Goal: Task Accomplishment & Management: Complete application form

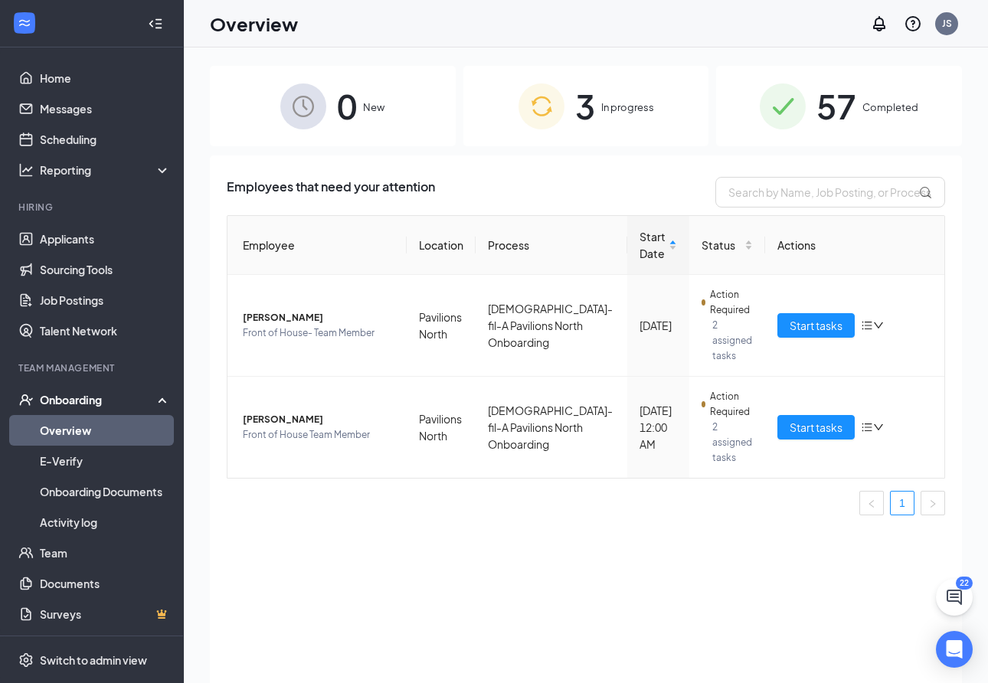
click at [621, 110] on span "In progress" at bounding box center [627, 107] width 53 height 15
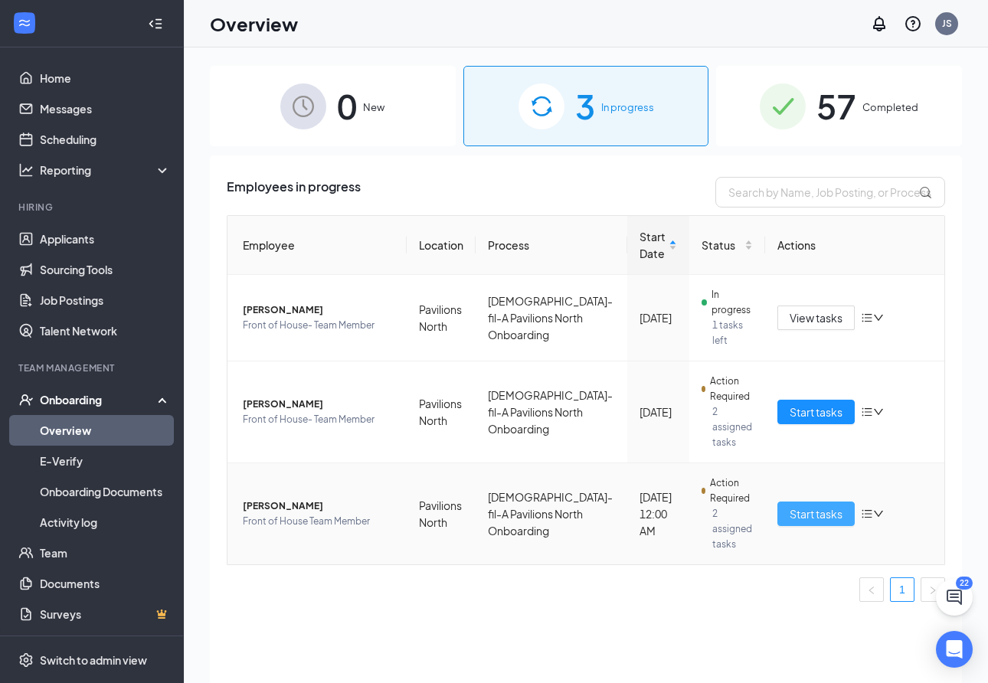
click at [810, 513] on span "Start tasks" at bounding box center [816, 514] width 53 height 17
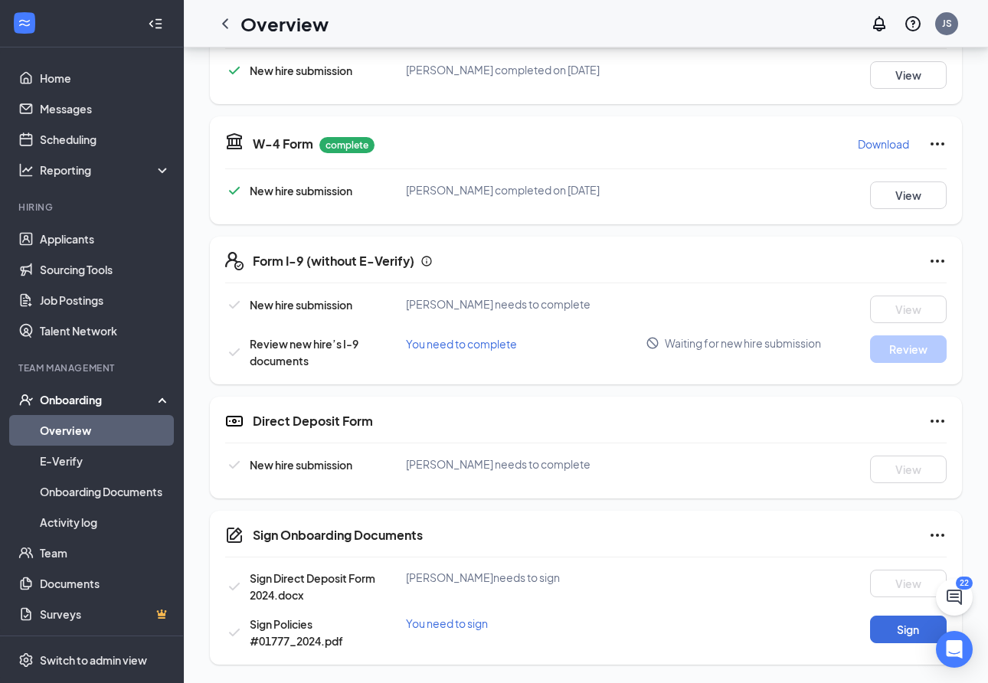
scroll to position [283, 0]
click at [910, 630] on button "Sign" at bounding box center [908, 630] width 77 height 28
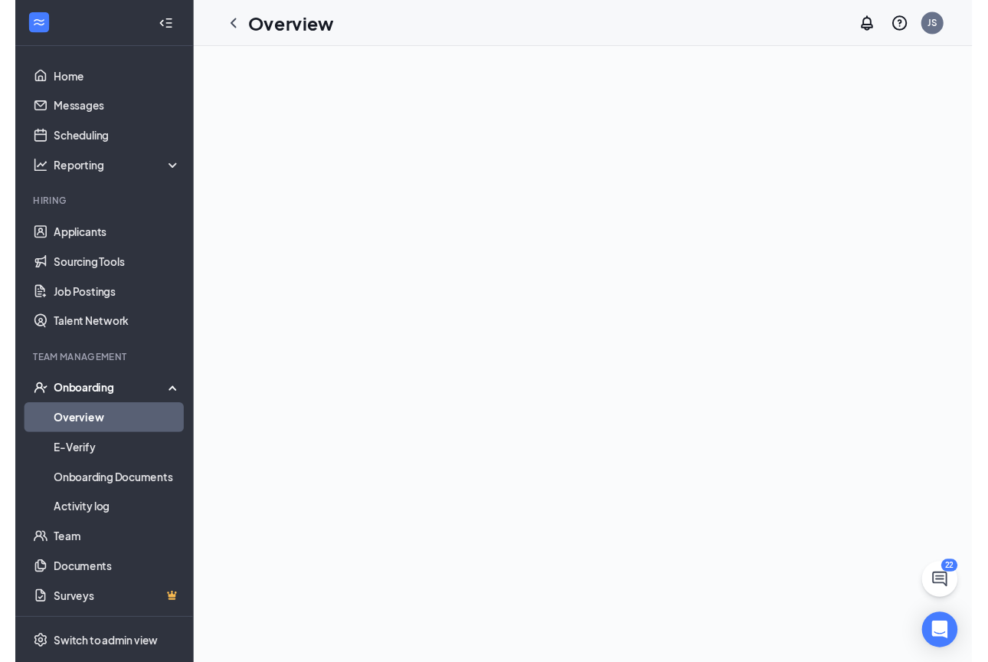
scroll to position [0, 0]
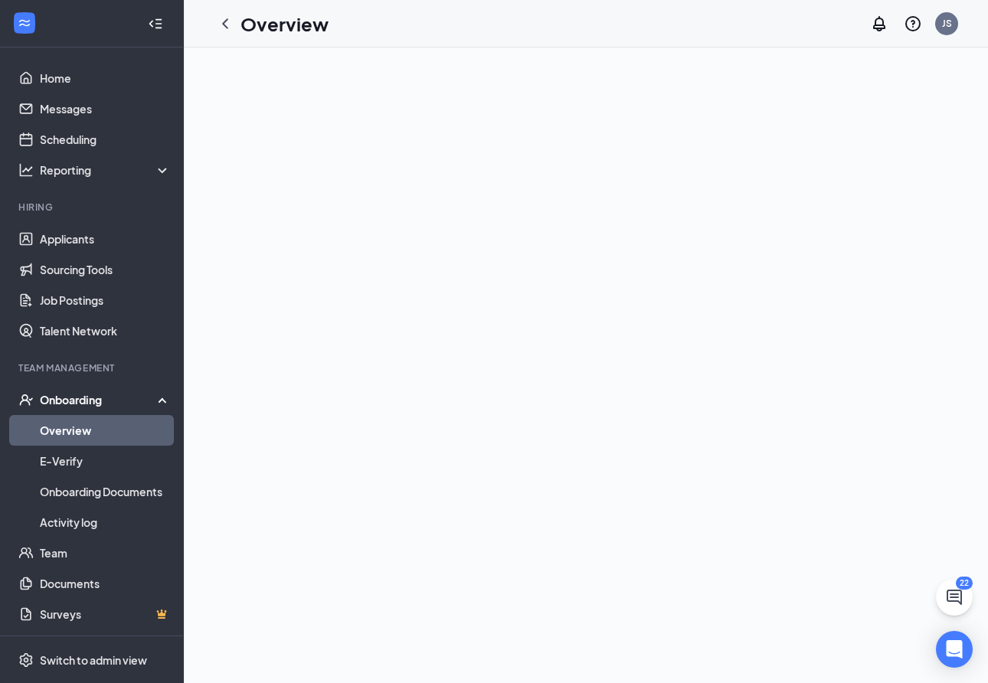
click at [108, 400] on div "Onboarding" at bounding box center [106, 399] width 132 height 15
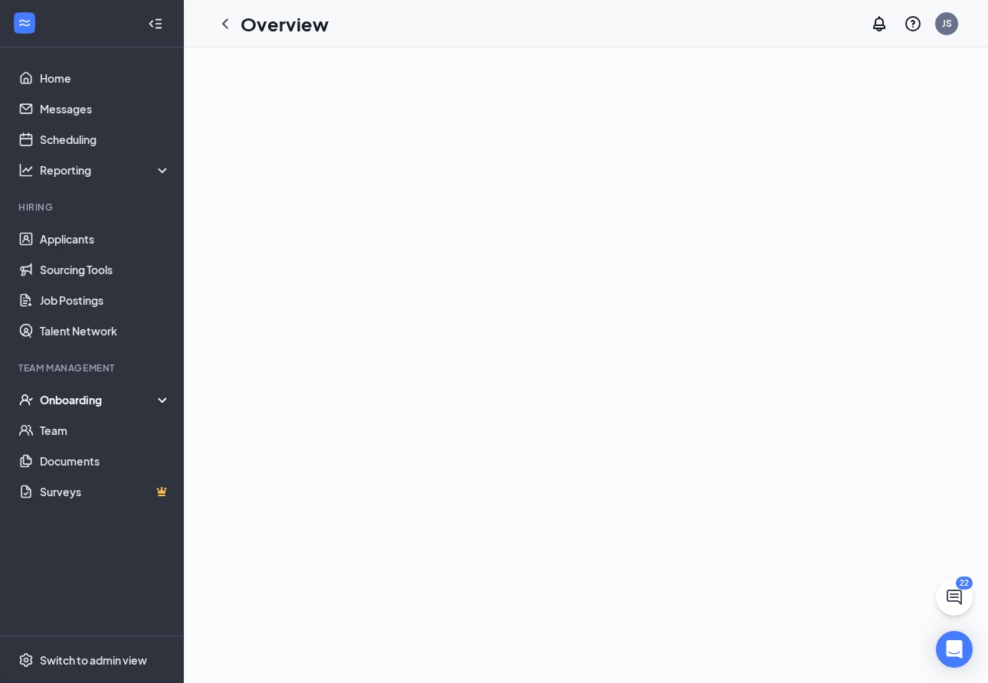
click at [103, 398] on div "Onboarding" at bounding box center [106, 399] width 132 height 15
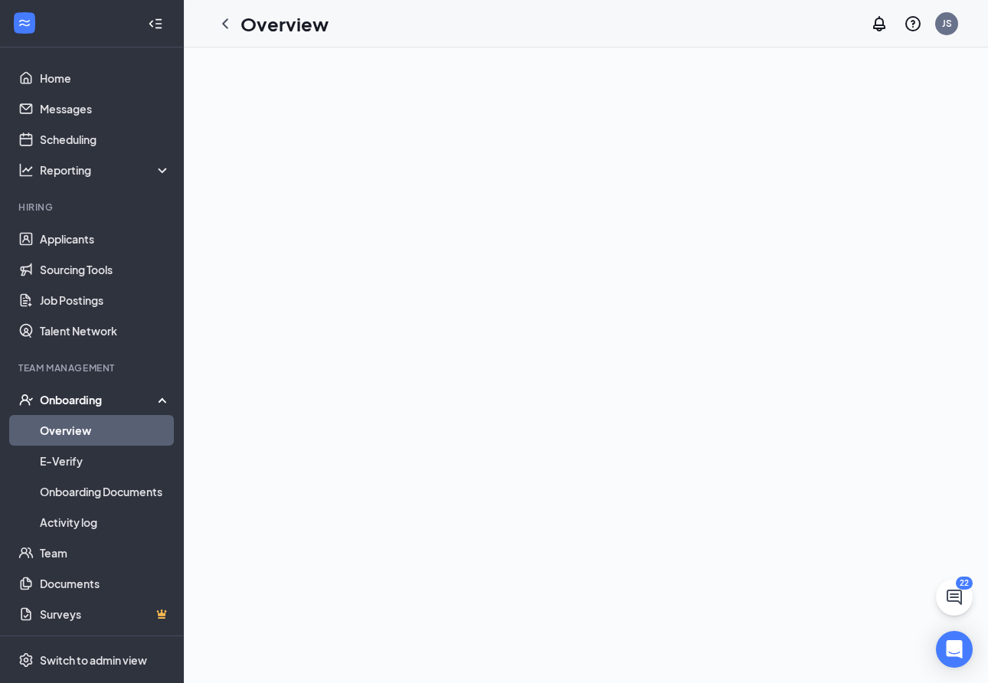
click at [93, 431] on link "Overview" at bounding box center [105, 430] width 131 height 31
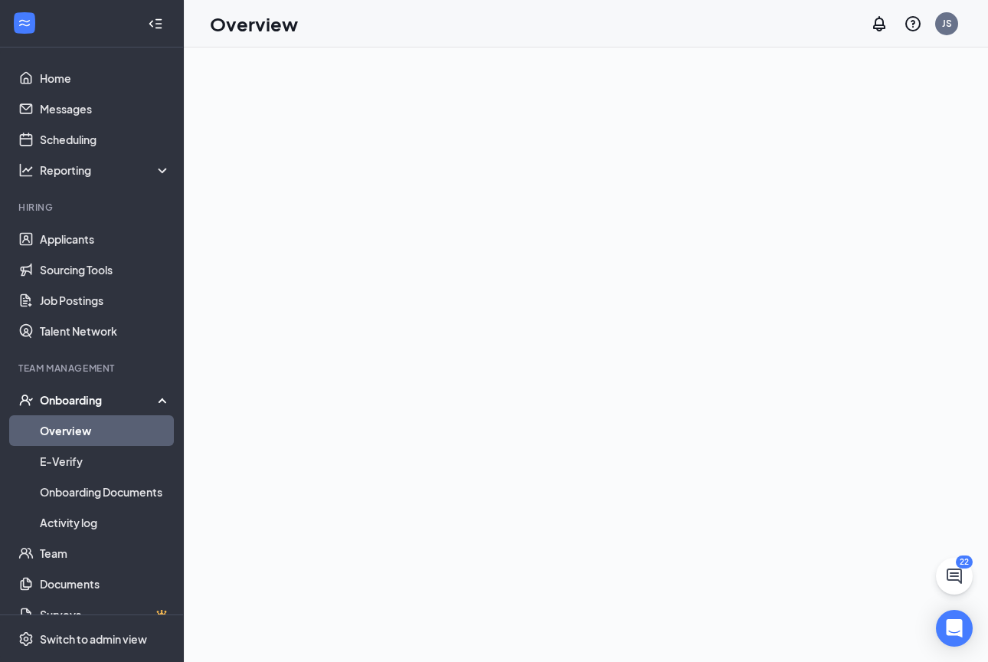
click at [606, 0] on div "Overview JS" at bounding box center [586, 23] width 804 height 47
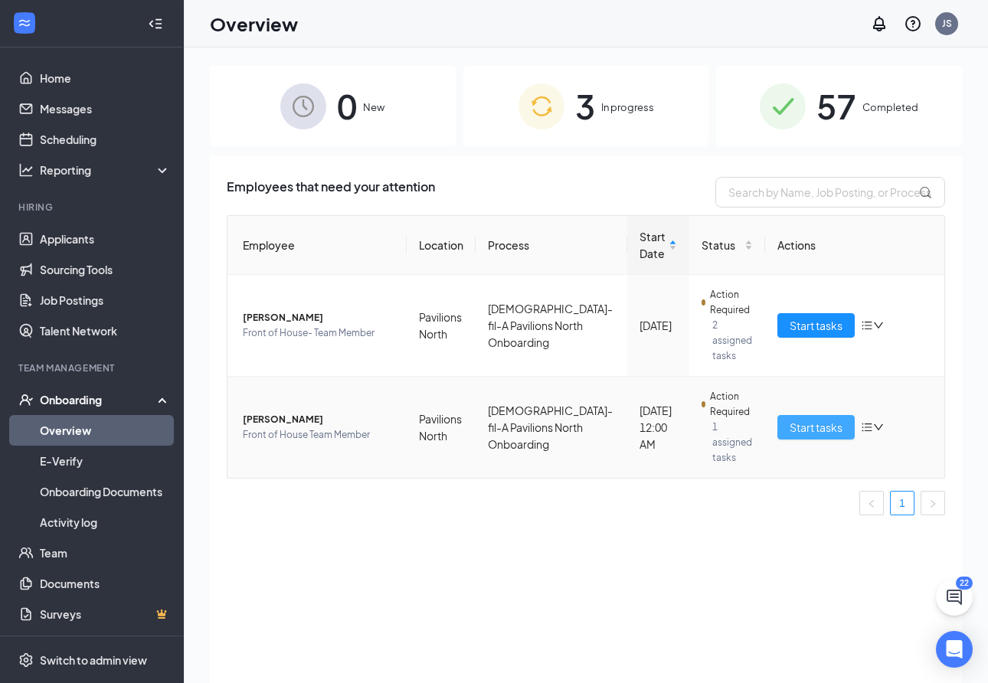
click at [801, 431] on span "Start tasks" at bounding box center [816, 427] width 53 height 17
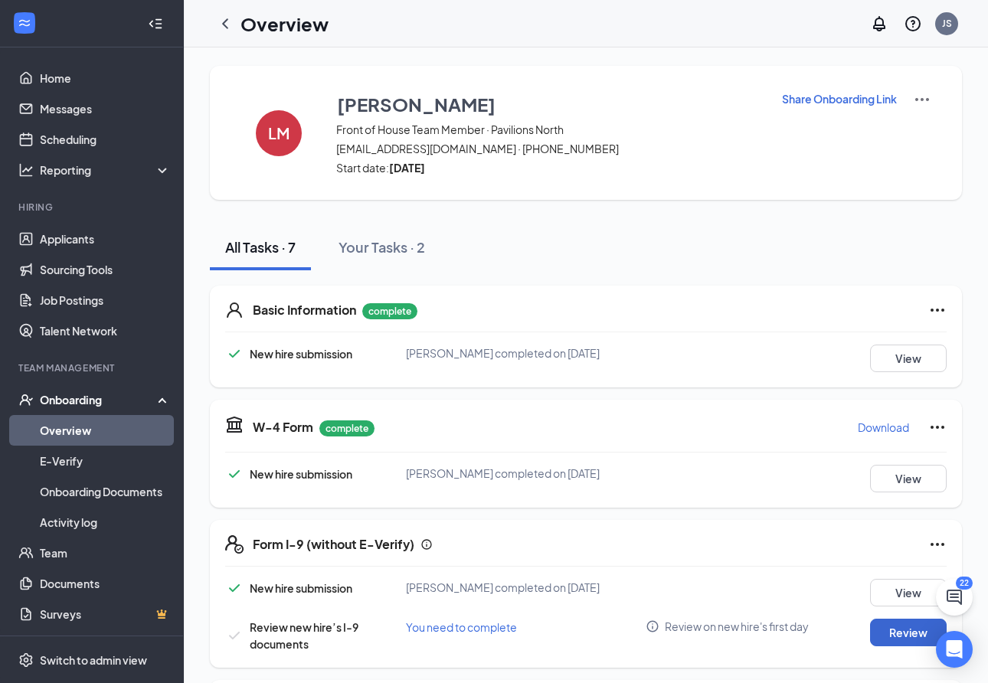
click at [884, 634] on button "Review" at bounding box center [908, 633] width 77 height 28
type input "10/15/2025"
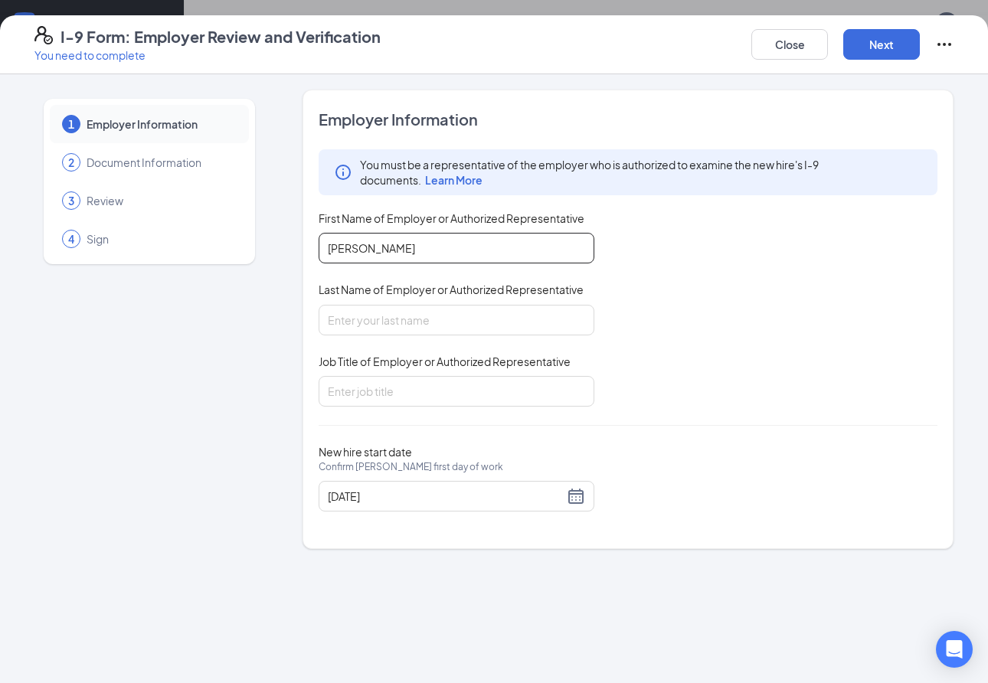
type input "James"
type input "Story"
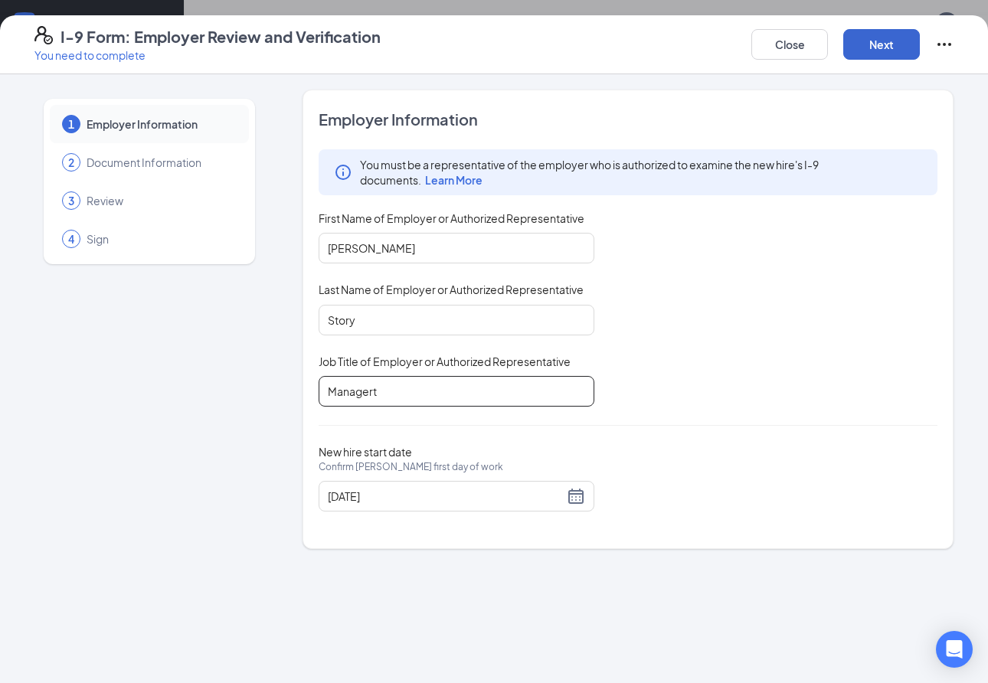
type input "Managert"
click at [878, 47] on button "Next" at bounding box center [881, 44] width 77 height 31
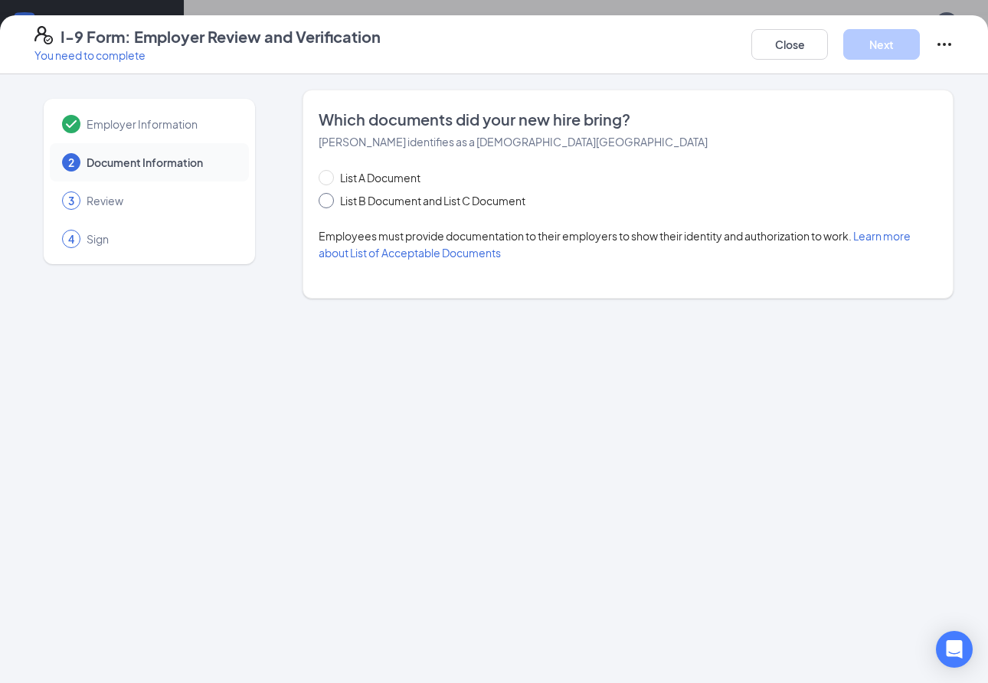
click at [326, 201] on input "List B Document and List C Document" at bounding box center [324, 198] width 11 height 11
radio input "true"
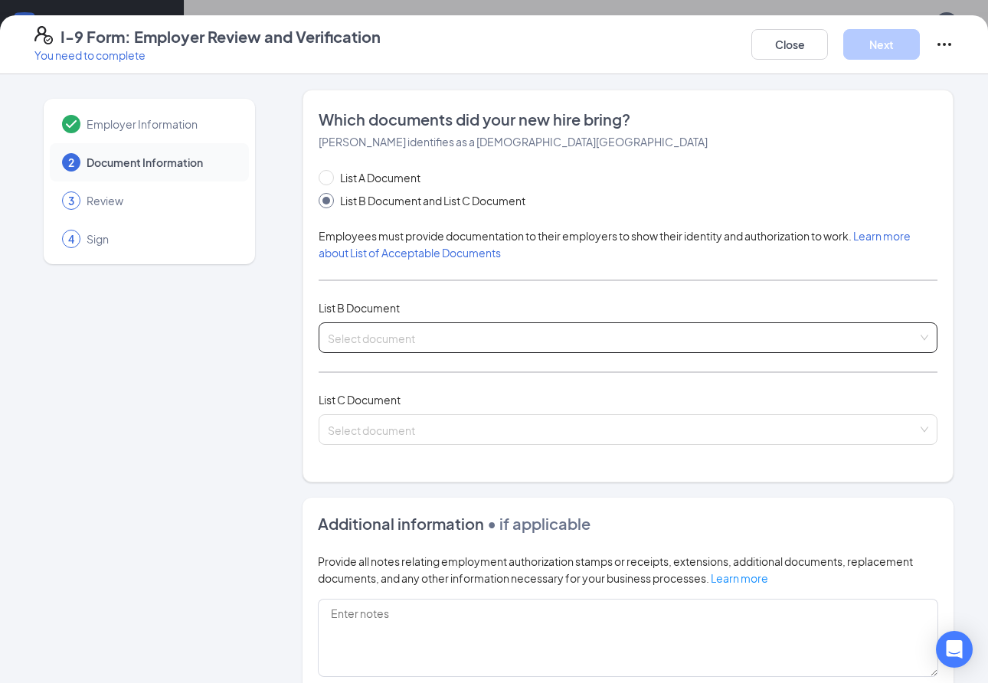
click at [361, 335] on input "search" at bounding box center [623, 334] width 590 height 23
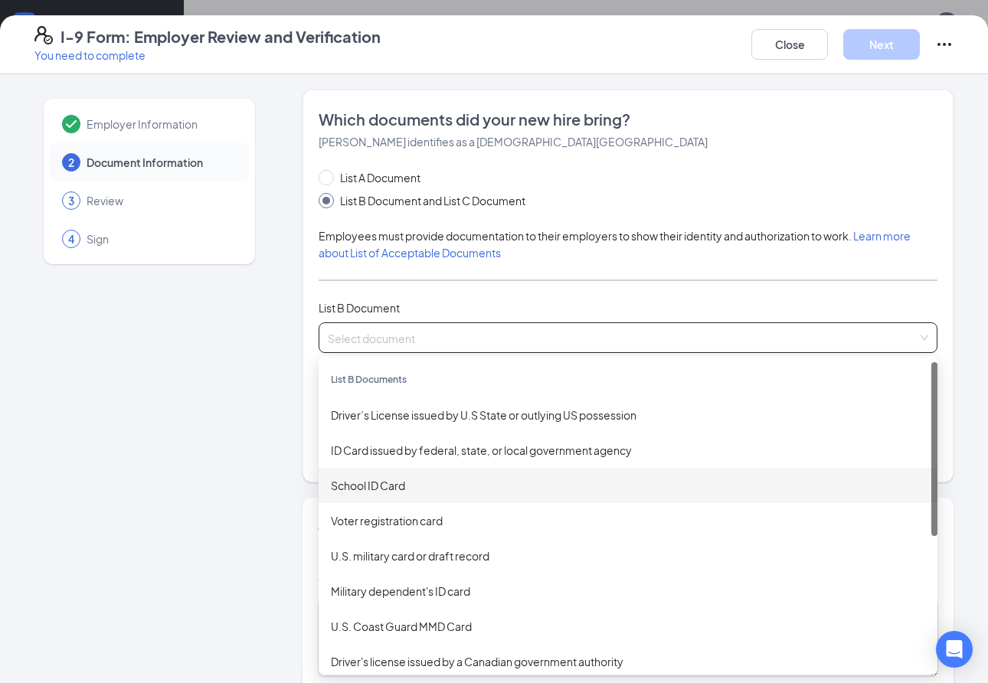
click at [357, 493] on div "School ID Card" at bounding box center [628, 485] width 594 height 17
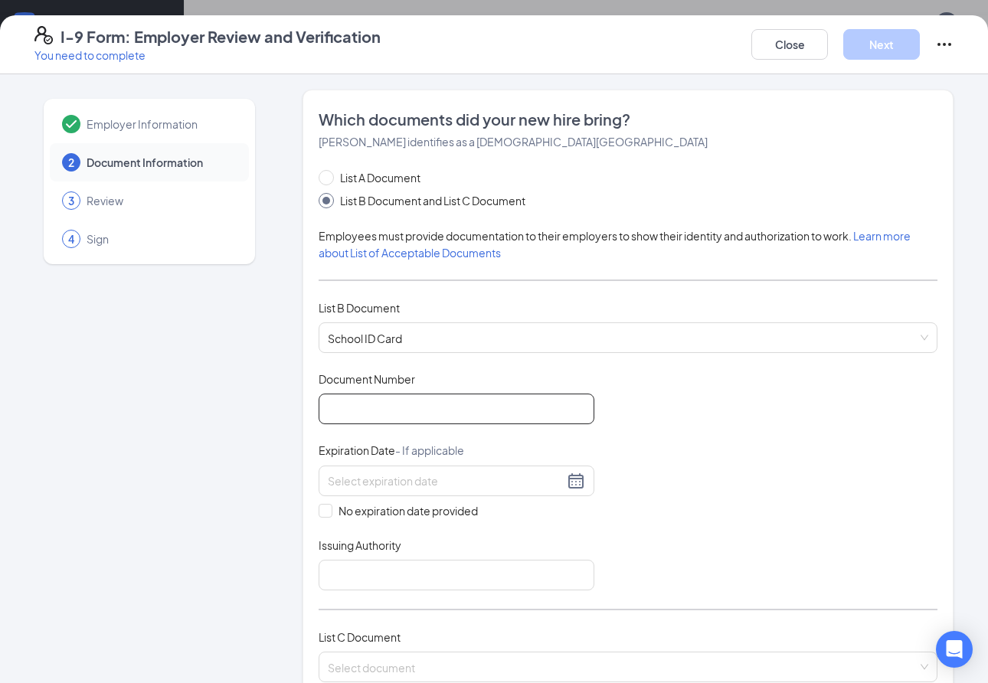
click at [346, 410] on input "Document Number" at bounding box center [457, 409] width 276 height 31
type input "12312025"
click at [474, 483] on input at bounding box center [446, 481] width 236 height 17
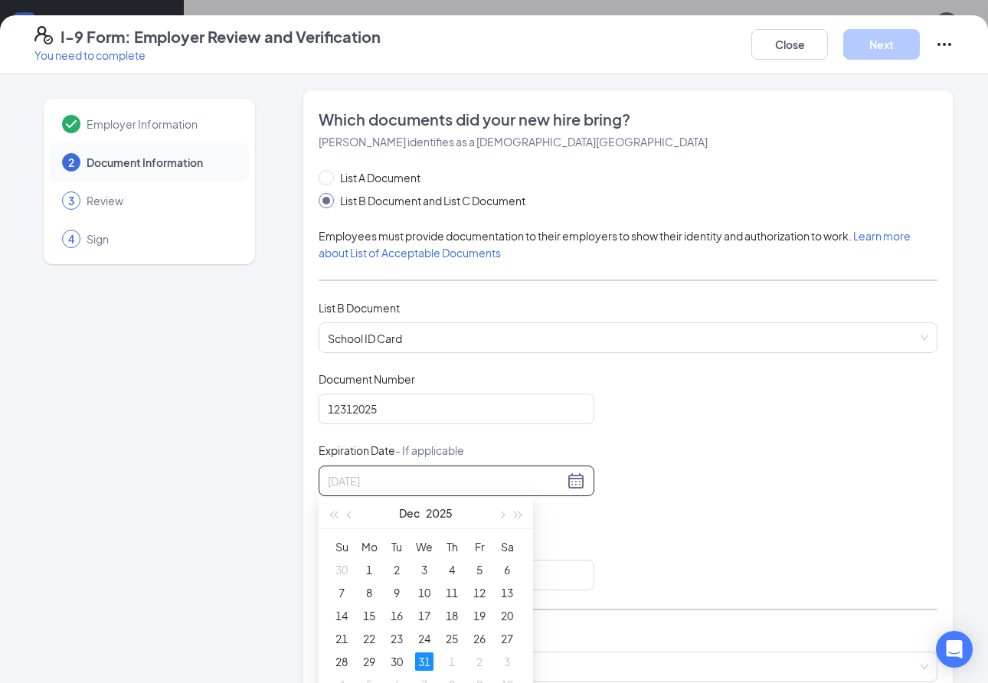
type input "12/31/2025"
click at [424, 660] on div "31" at bounding box center [424, 662] width 18 height 18
click at [353, 570] on input "Issuing Authority" at bounding box center [457, 575] width 276 height 31
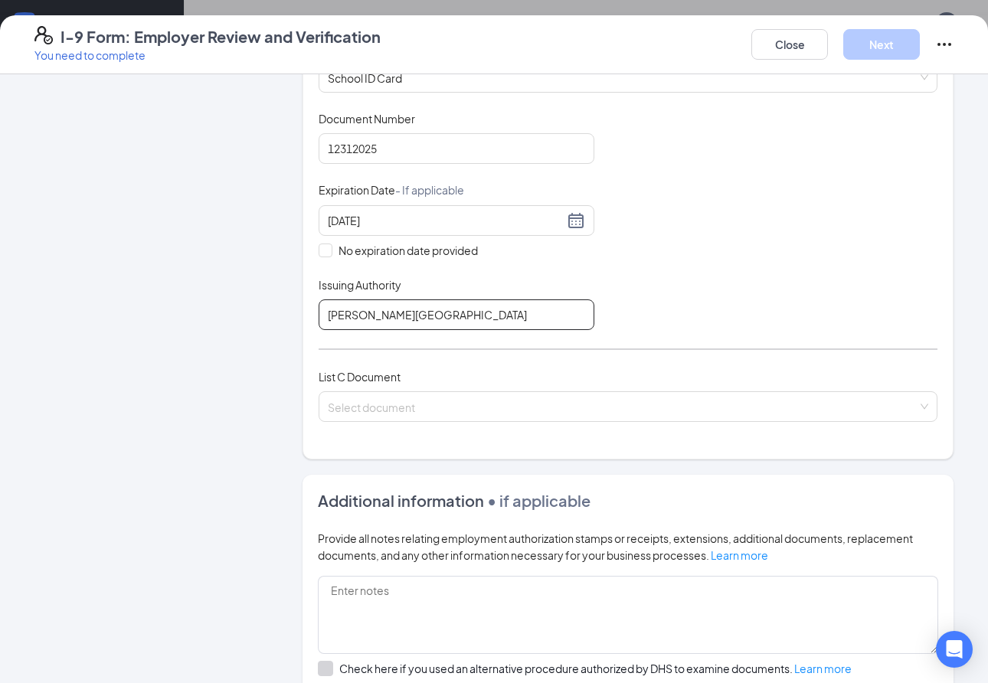
scroll to position [286, 0]
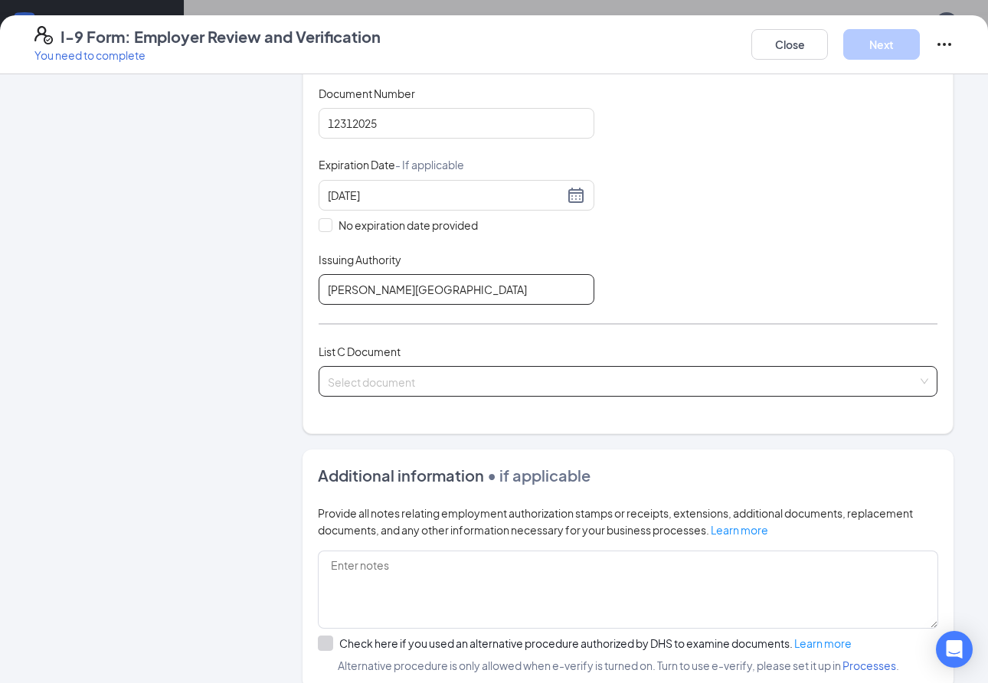
type input "Lee High School"
click at [356, 378] on input "search" at bounding box center [623, 378] width 590 height 23
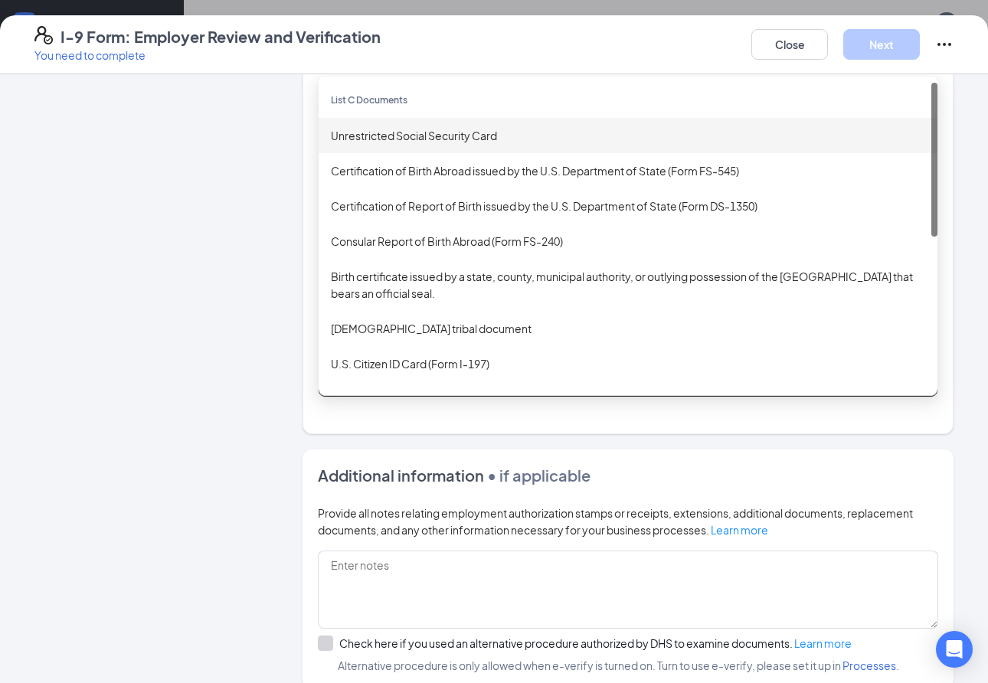
click at [362, 135] on div "Unrestricted Social Security Card" at bounding box center [628, 135] width 594 height 17
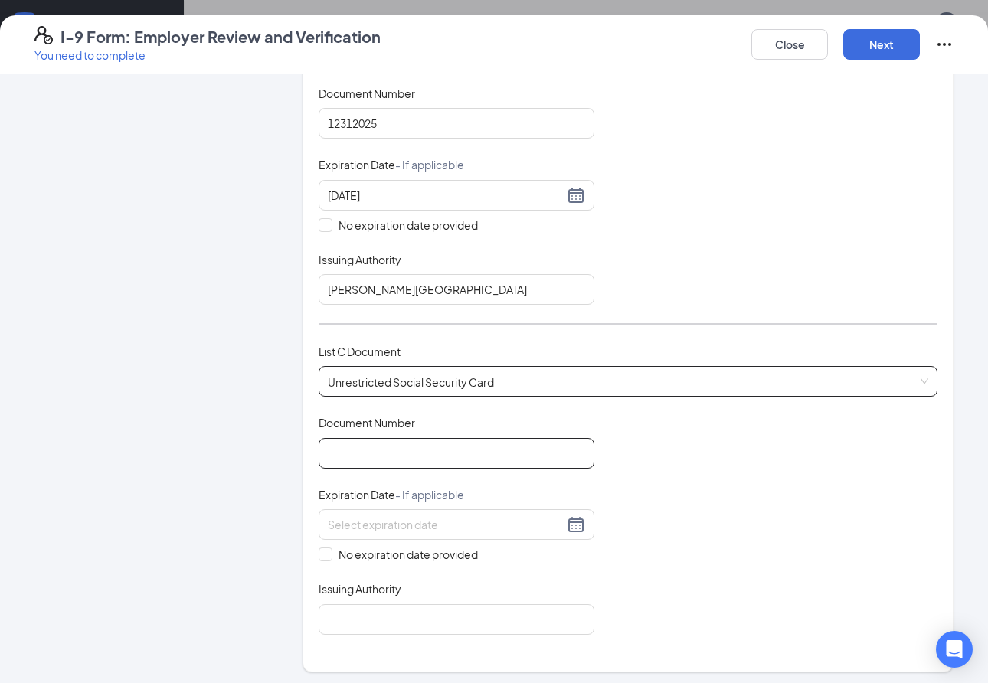
click at [346, 456] on input "Document Number" at bounding box center [457, 453] width 276 height 31
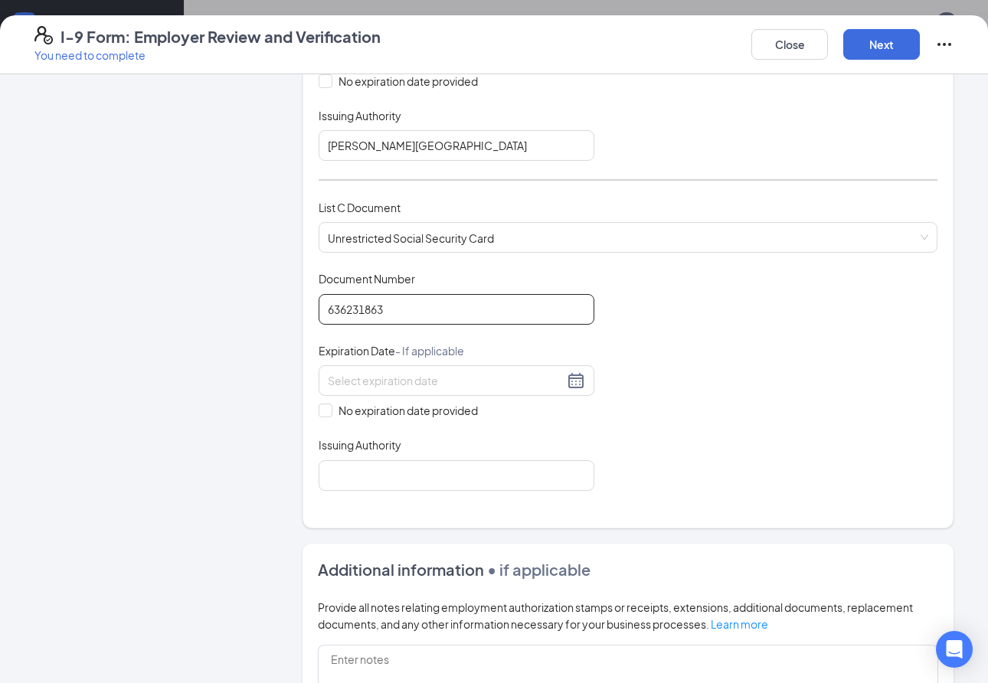
scroll to position [443, 0]
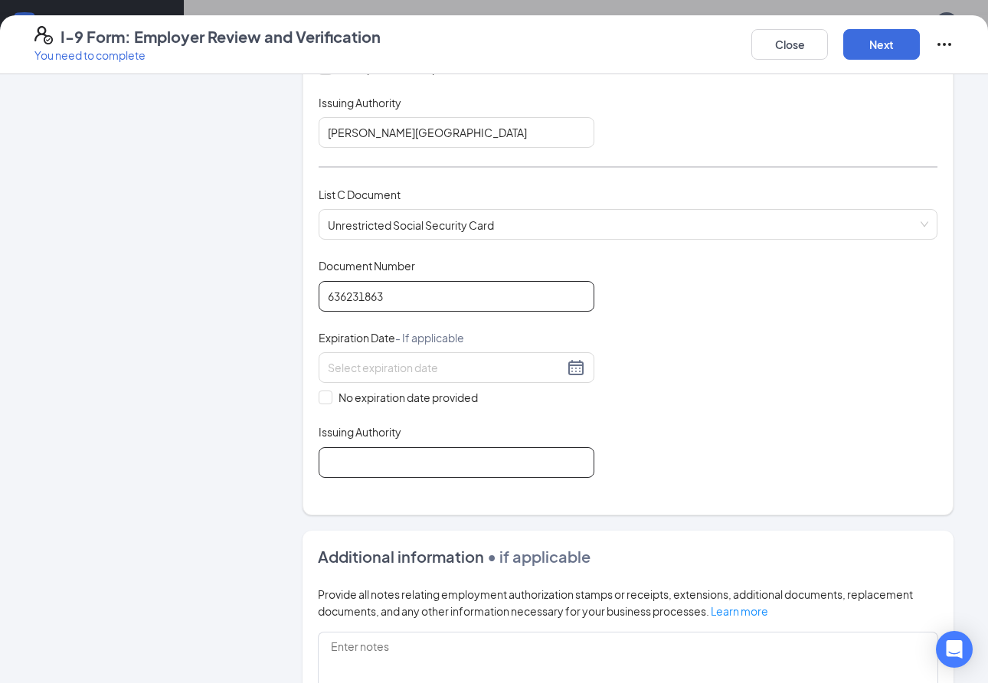
type input "636231863"
click at [379, 457] on input "Issuing Authority" at bounding box center [457, 462] width 276 height 31
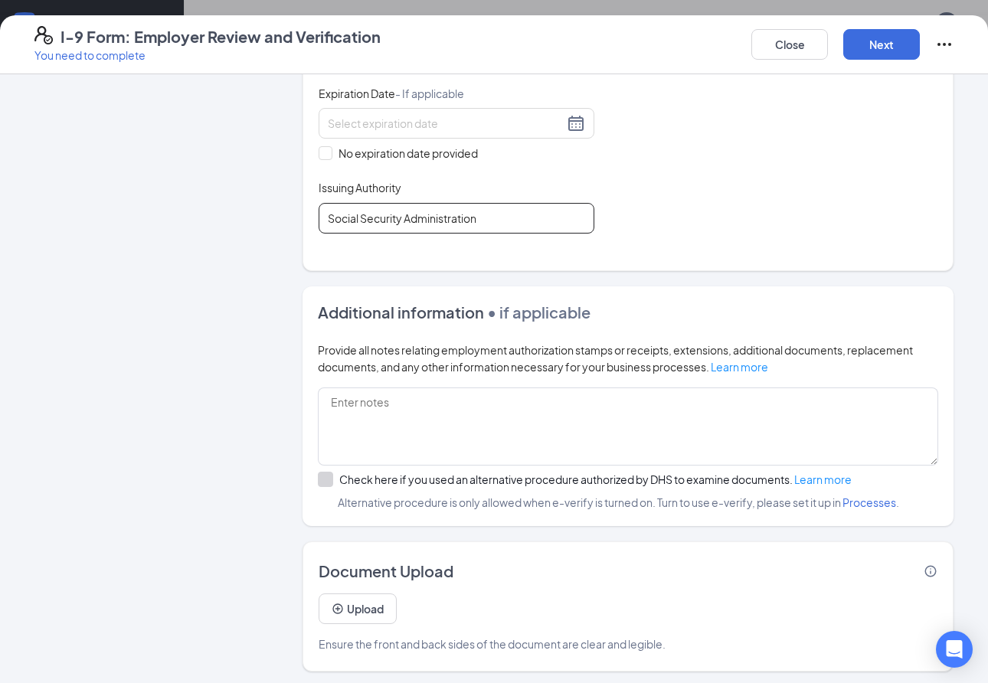
scroll to position [290, 0]
type input "Social Security Administration"
click at [884, 44] on button "Next" at bounding box center [881, 44] width 77 height 31
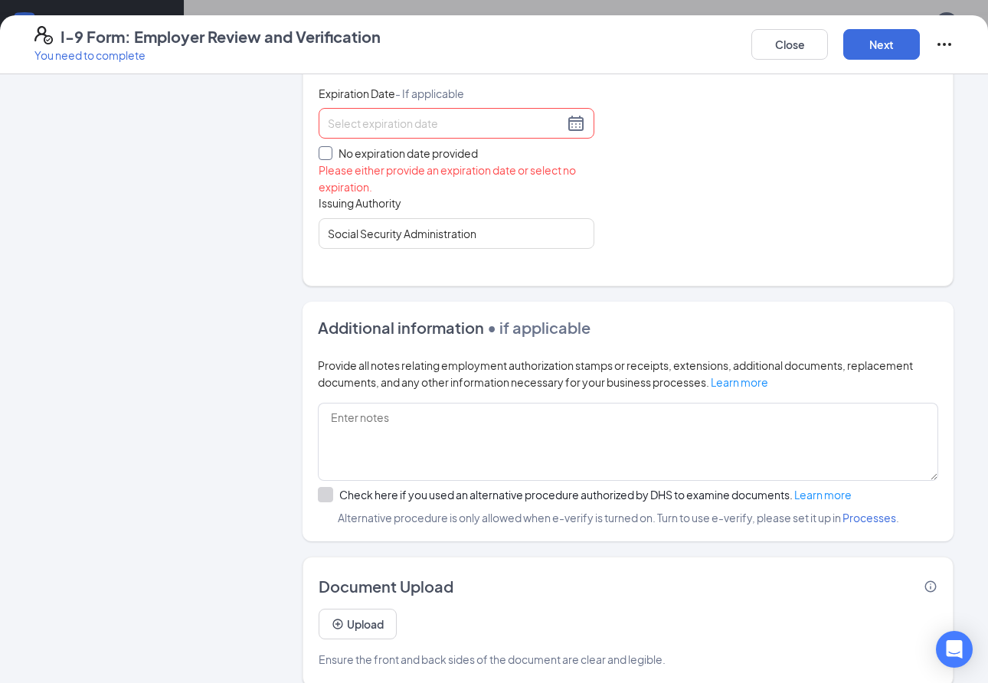
click at [326, 154] on span at bounding box center [326, 153] width 14 height 14
click at [326, 154] on input "No expiration date provided" at bounding box center [324, 151] width 11 height 11
checkbox input "true"
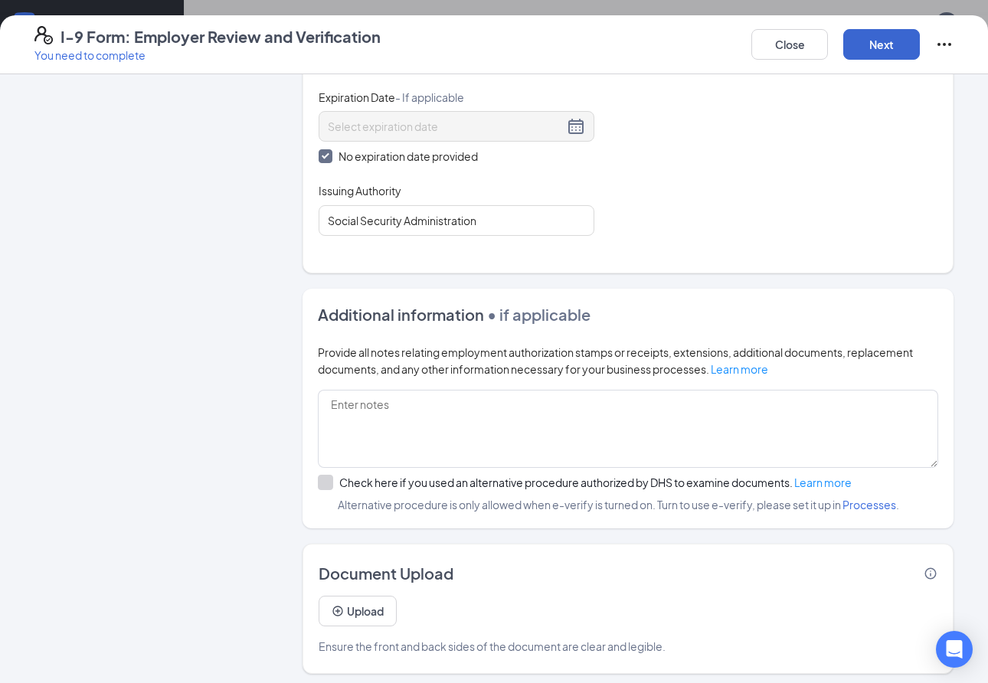
click at [886, 50] on button "Next" at bounding box center [881, 44] width 77 height 31
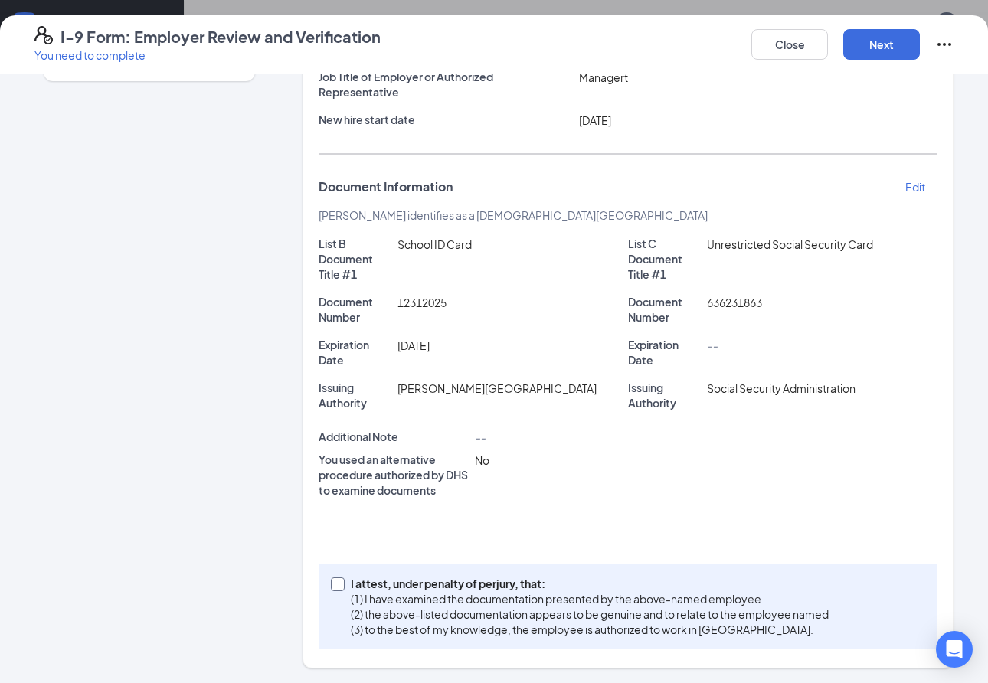
click at [339, 584] on input "I attest, under penalty of perjury, that: (1) I have examined the documentation…" at bounding box center [336, 583] width 11 height 11
checkbox input "true"
click at [879, 44] on button "Next" at bounding box center [881, 44] width 77 height 31
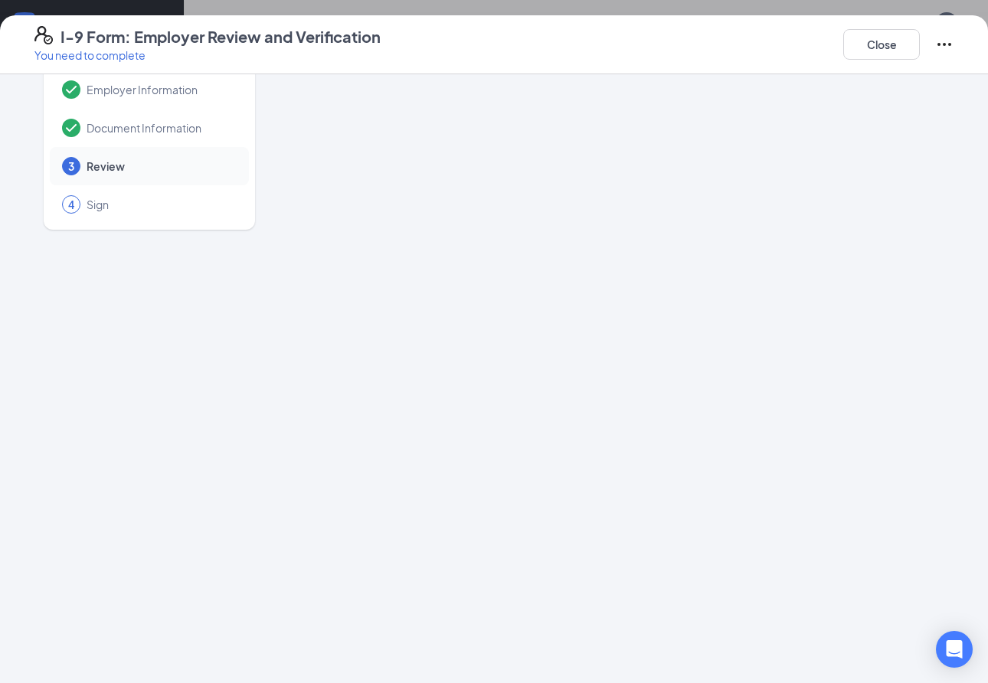
scroll to position [0, 0]
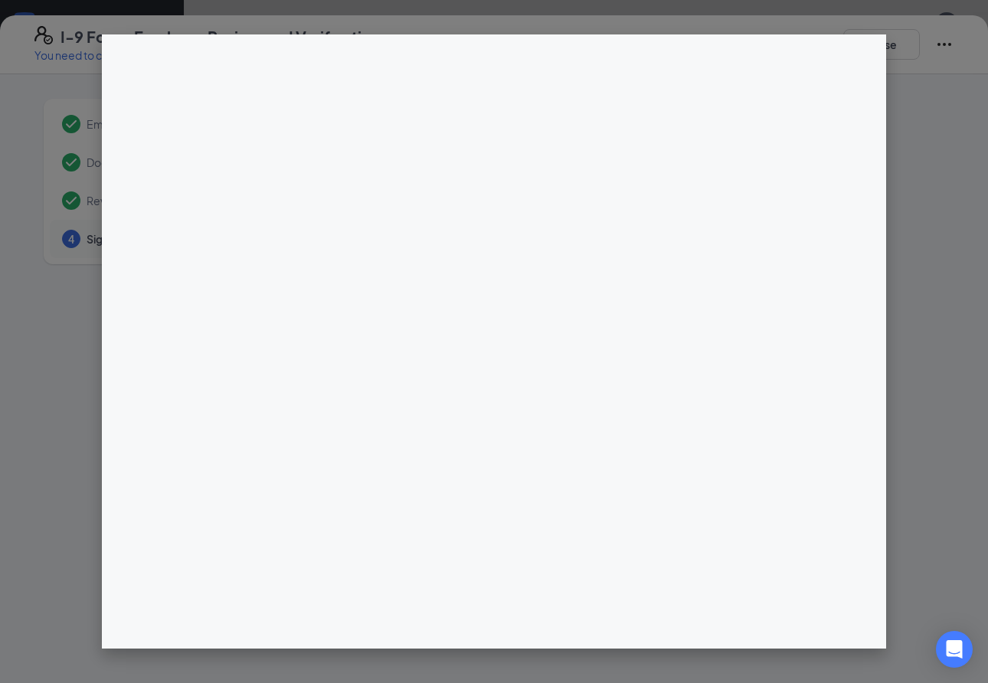
click at [720, 2] on div at bounding box center [494, 341] width 988 height 683
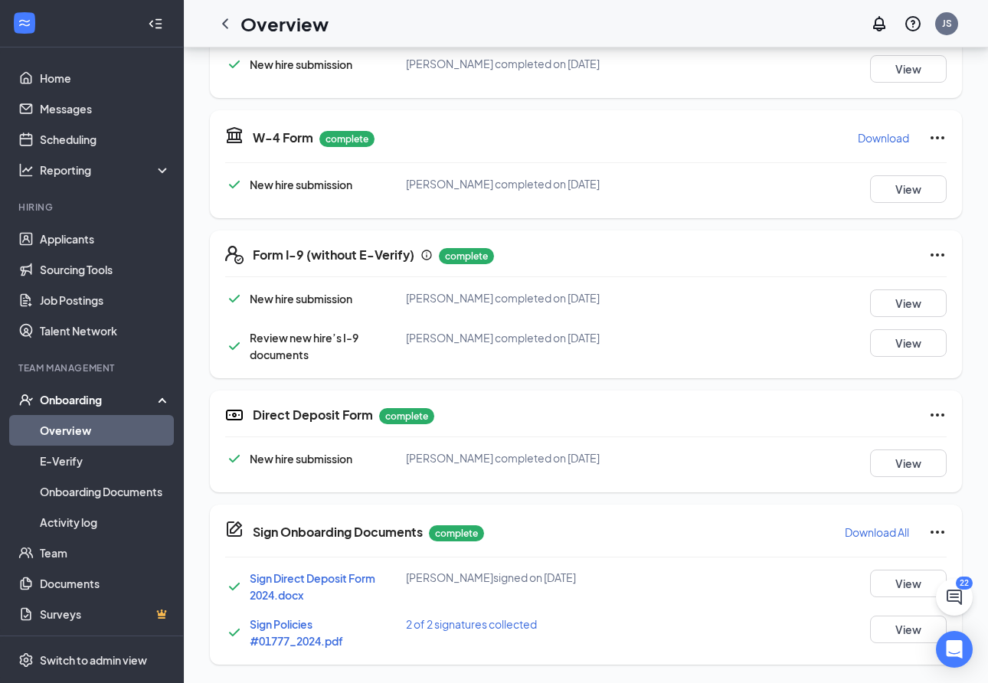
scroll to position [270, 0]
